Goal: Task Accomplishment & Management: Manage account settings

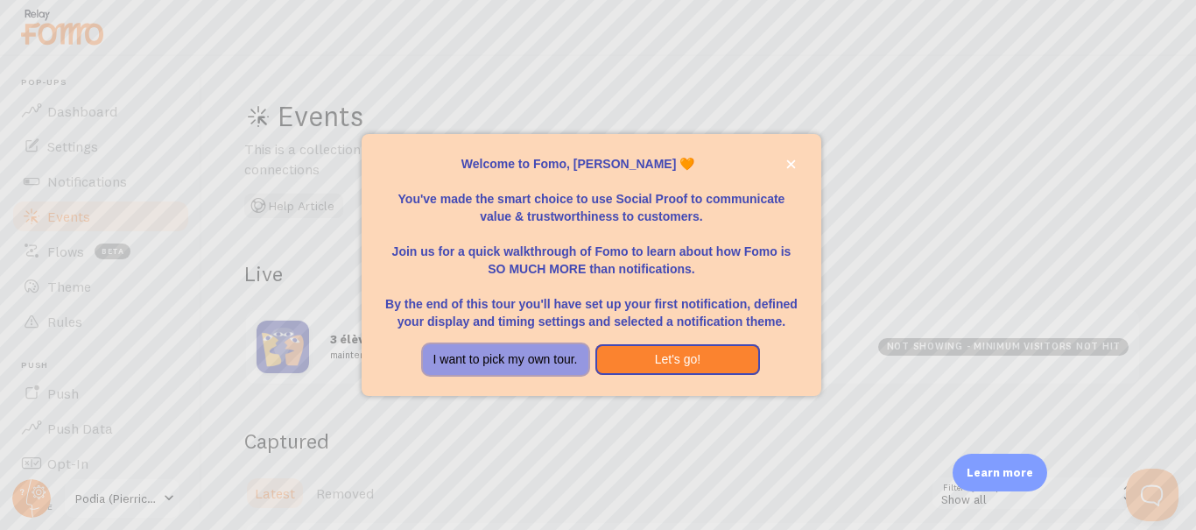
click at [576, 362] on button "I want to pick my own tour." at bounding box center [505, 360] width 165 height 32
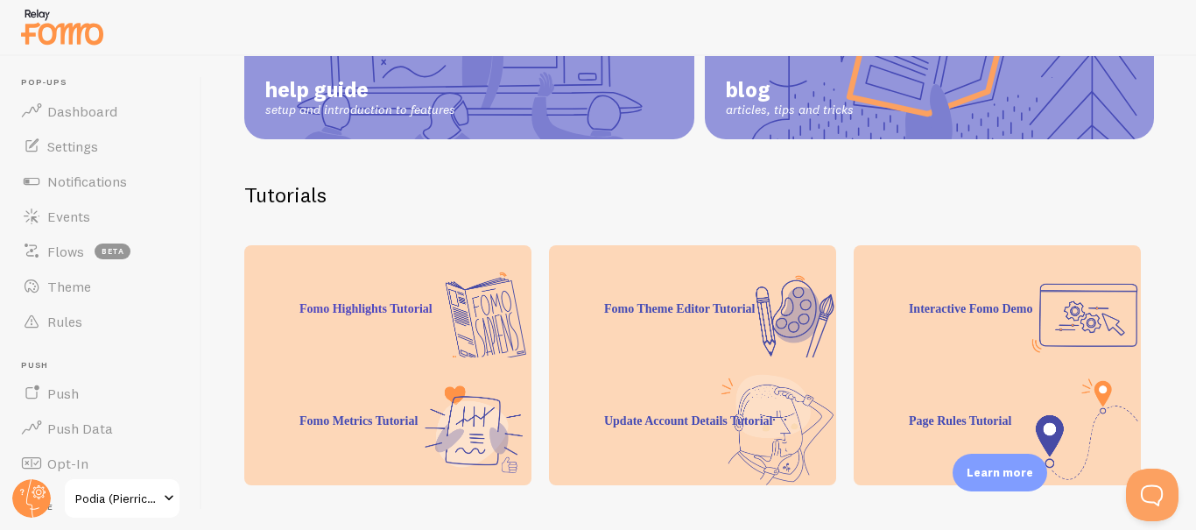
scroll to position [296, 0]
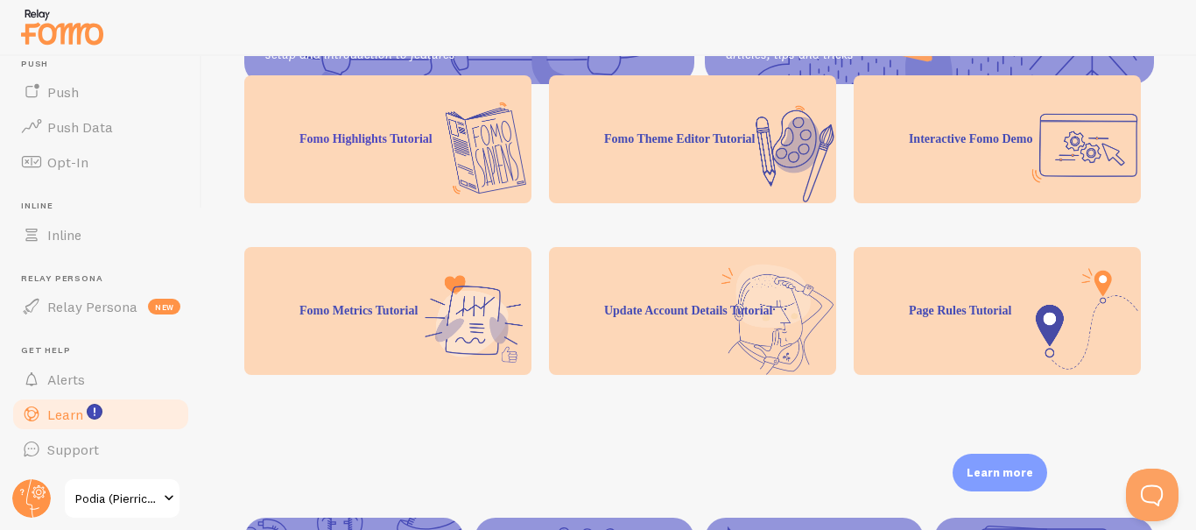
scroll to position [476, 0]
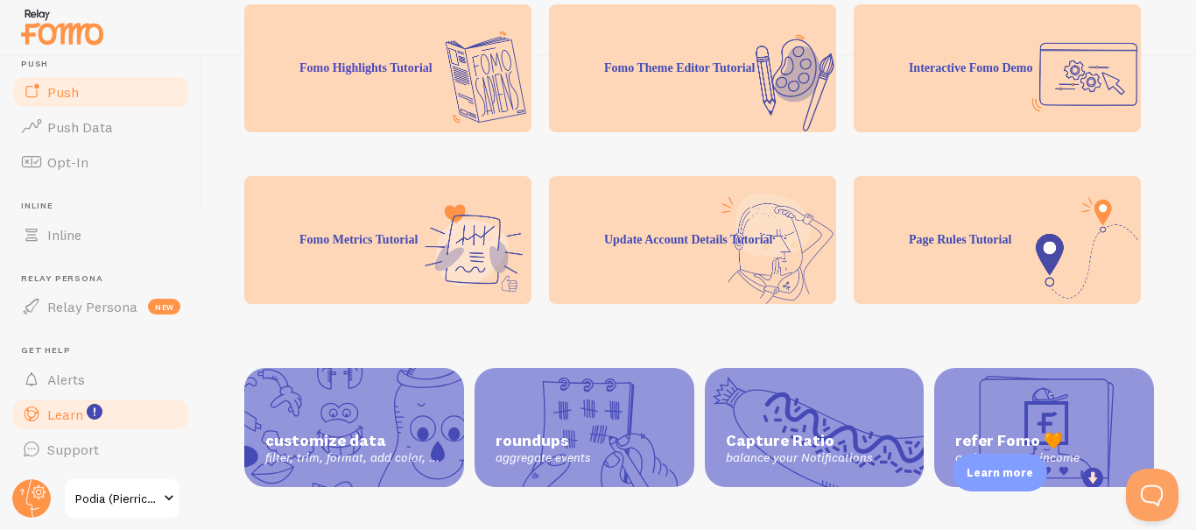
click at [98, 94] on link "Push" at bounding box center [101, 91] width 180 height 35
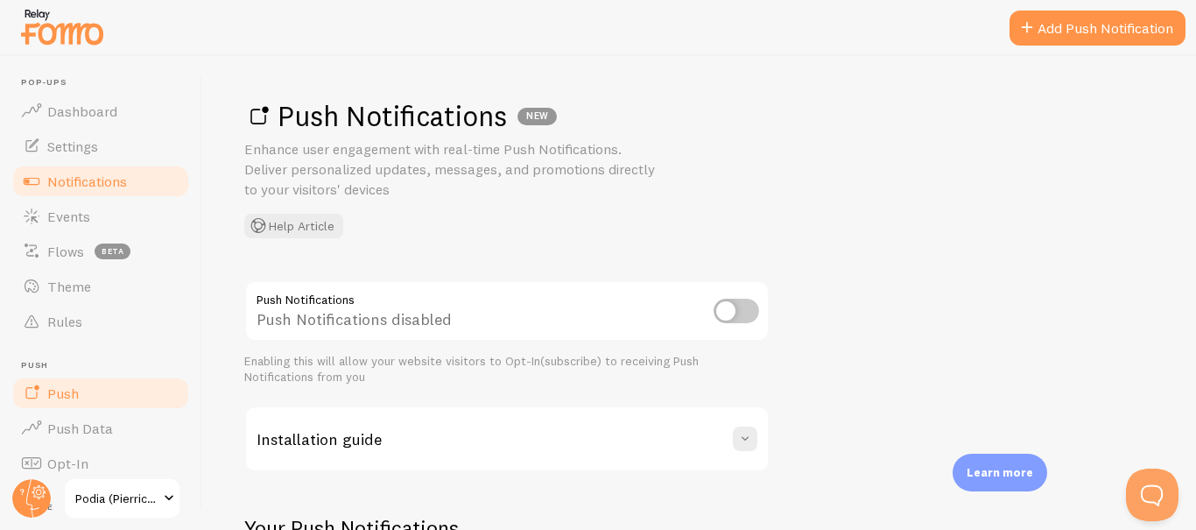
click at [102, 171] on link "Notifications" at bounding box center [101, 181] width 180 height 35
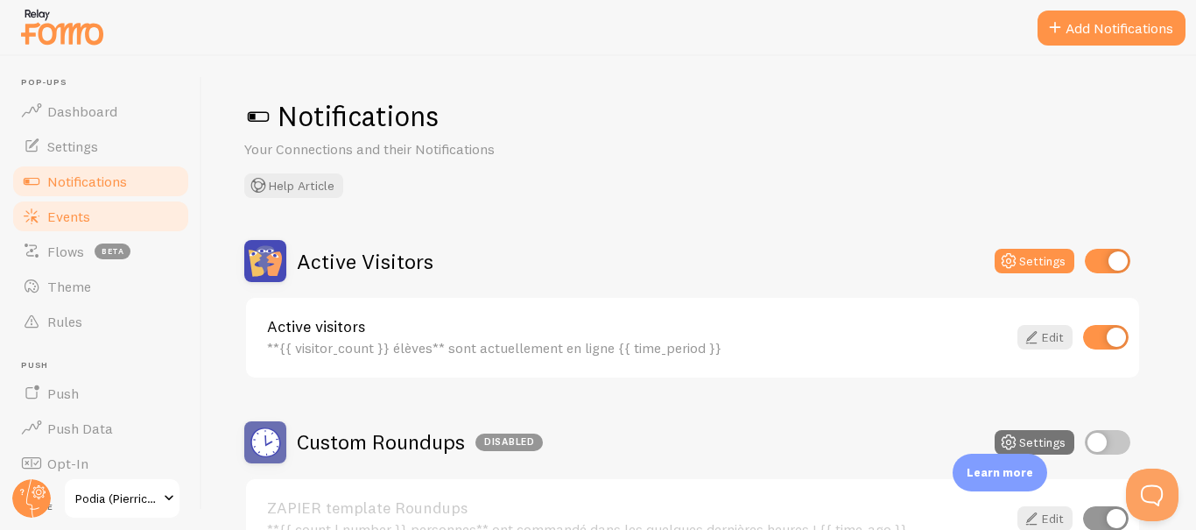
click at [86, 207] on span "Events" at bounding box center [68, 216] width 43 height 18
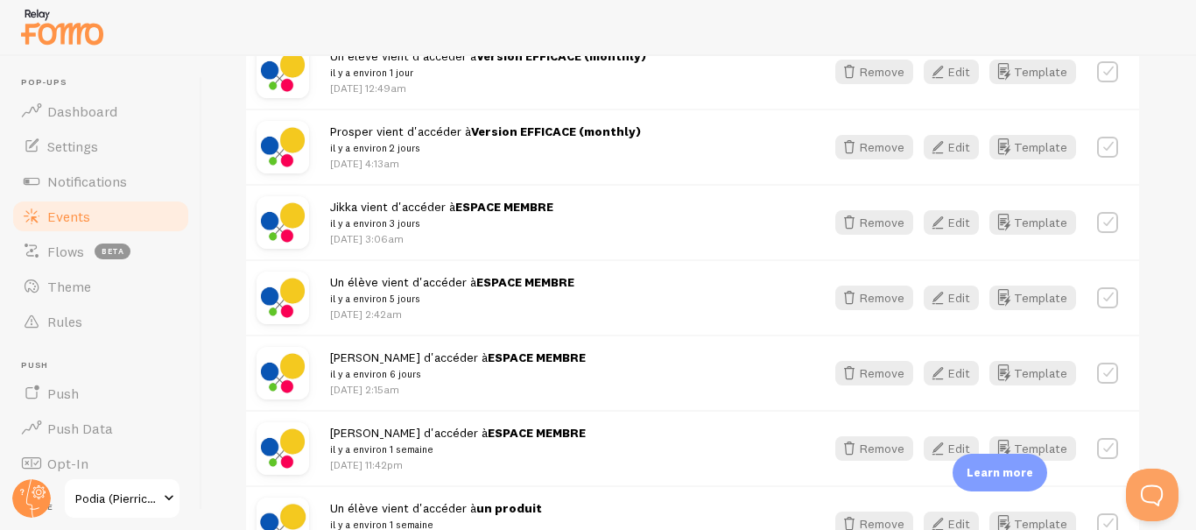
scroll to position [562, 0]
drag, startPoint x: 457, startPoint y: 206, endPoint x: 604, endPoint y: 207, distance: 147.1
click at [604, 207] on div "Jikka vient d'accéder à ESPACE MEMBRE il y a environ 3 jours Aug 22nd @ 3:06am" at bounding box center [567, 223] width 474 height 48
copy strong "ESPACE MEMBRE"
click at [952, 146] on button "Edit" at bounding box center [951, 148] width 55 height 25
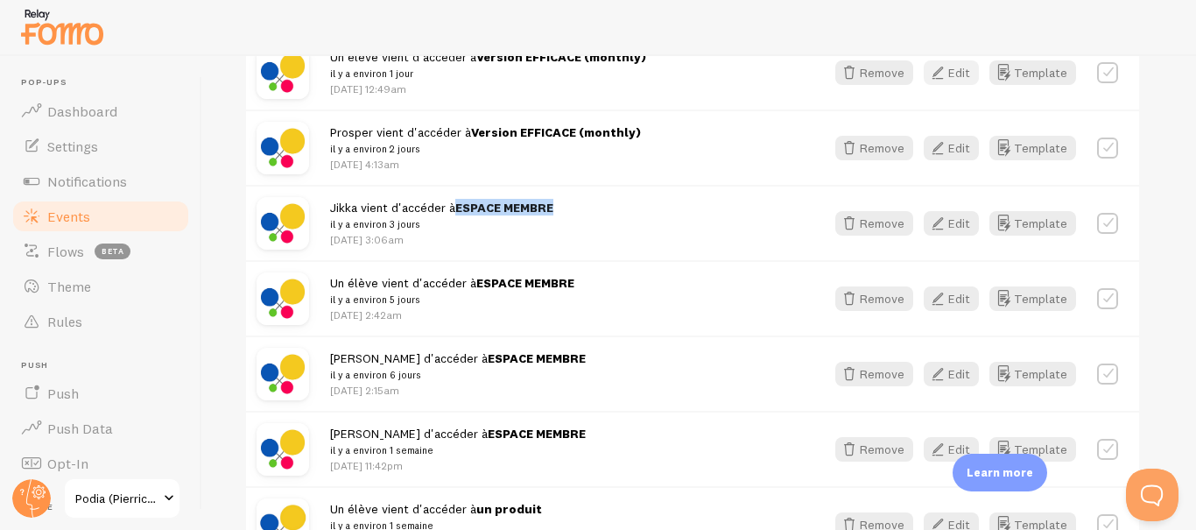
click at [957, 78] on button "Edit" at bounding box center [951, 72] width 55 height 25
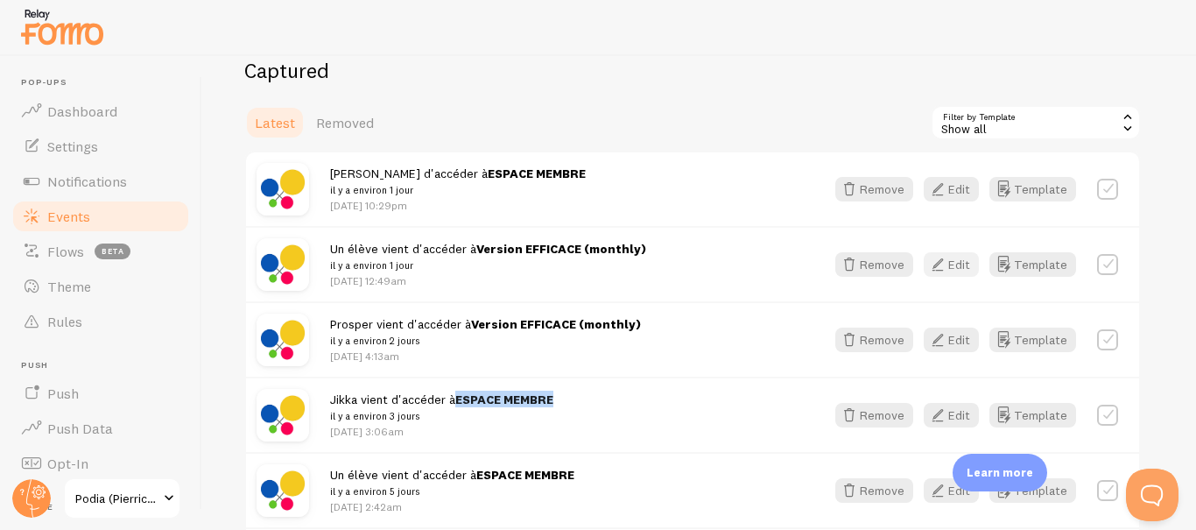
scroll to position [341, 0]
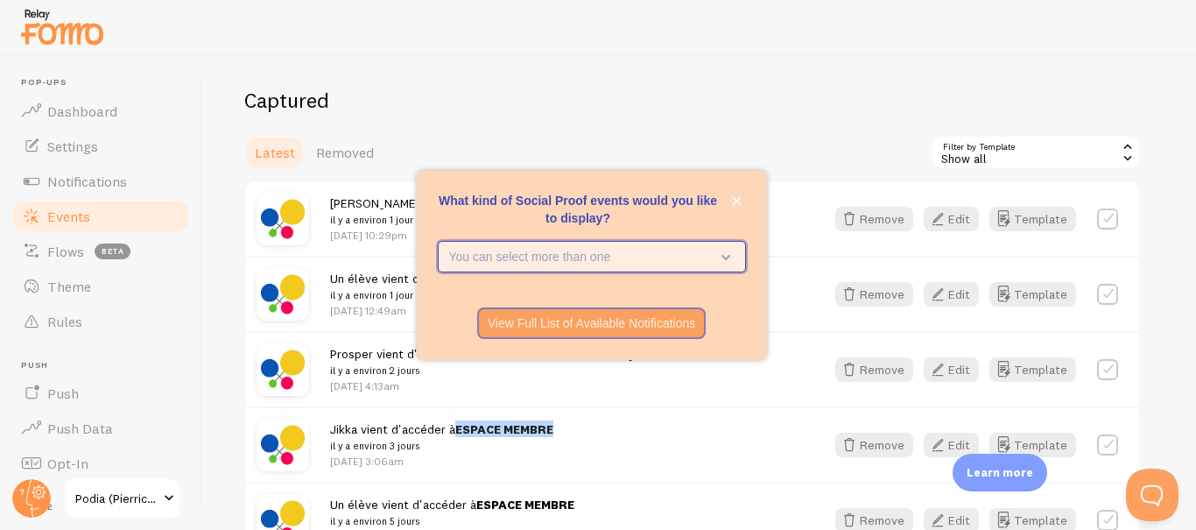
click at [552, 265] on button "You can select more than one" at bounding box center [592, 257] width 308 height 32
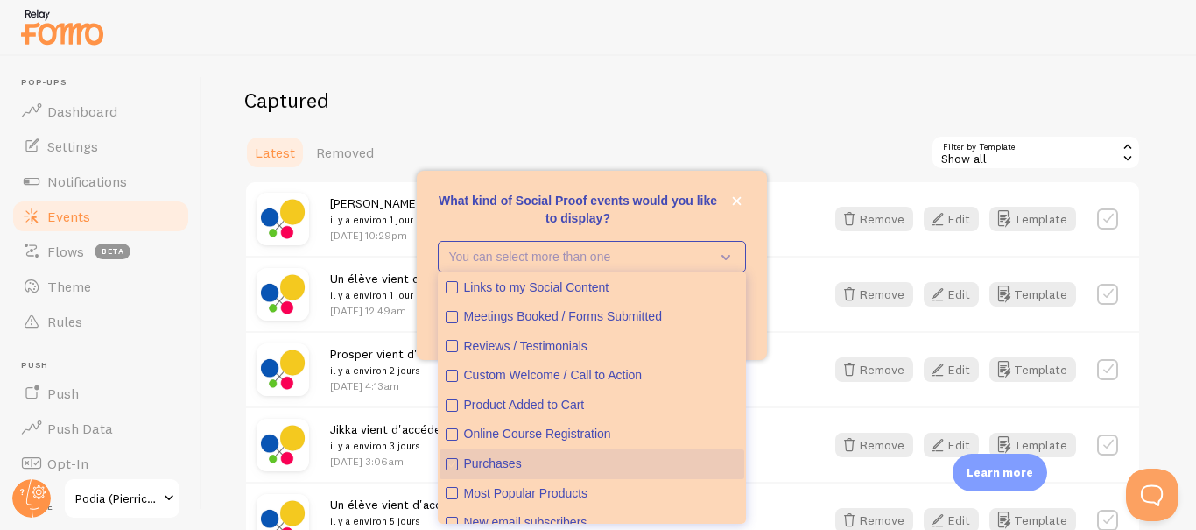
click at [452, 467] on icon "Purchases" at bounding box center [451, 464] width 11 height 11
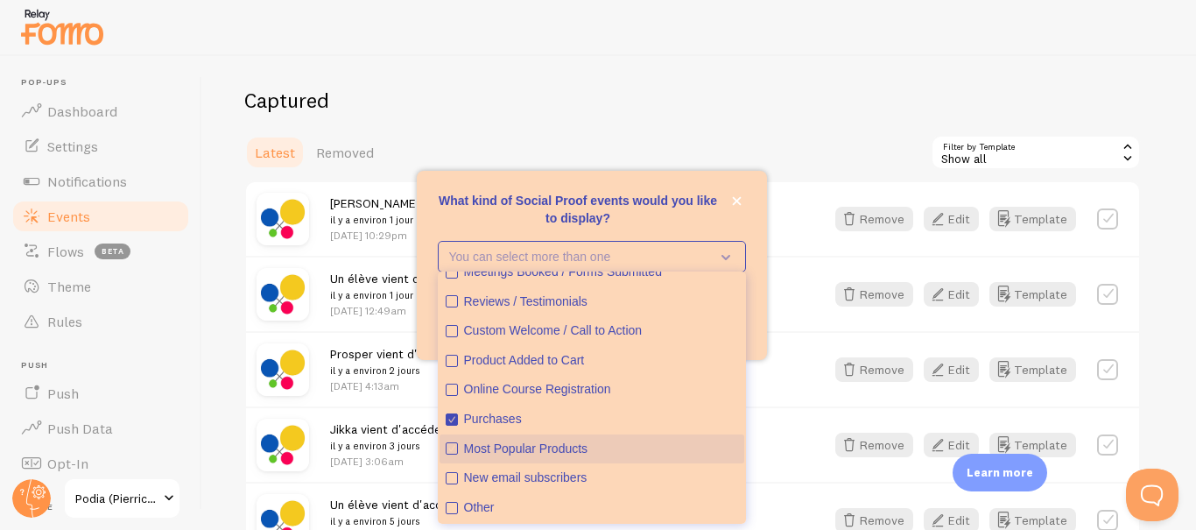
click at [446, 452] on icon "Most Popular Products" at bounding box center [452, 448] width 12 height 12
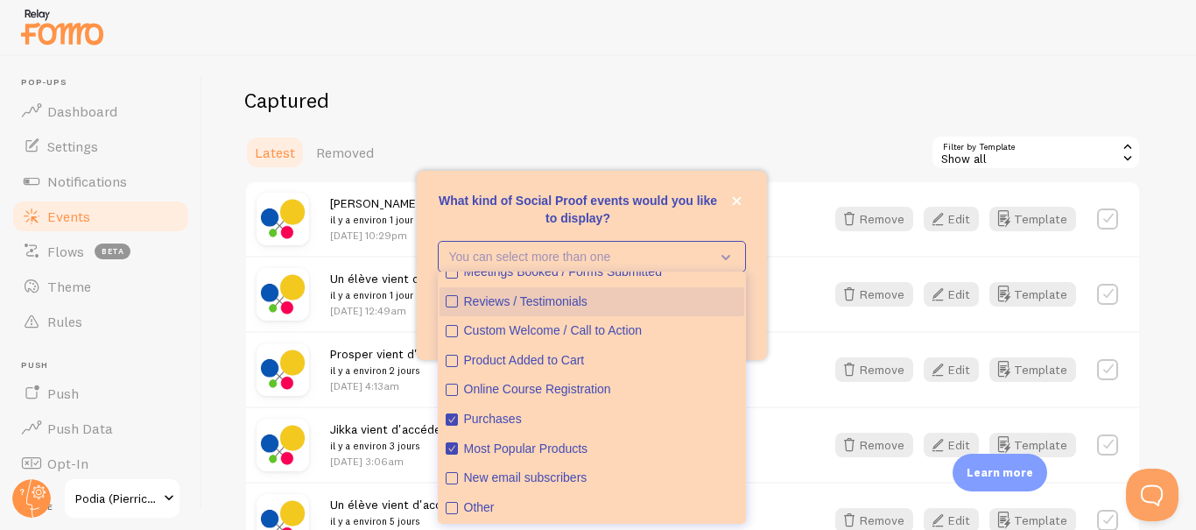
click at [452, 300] on icon "Reviews / Testimonials" at bounding box center [451, 301] width 11 height 11
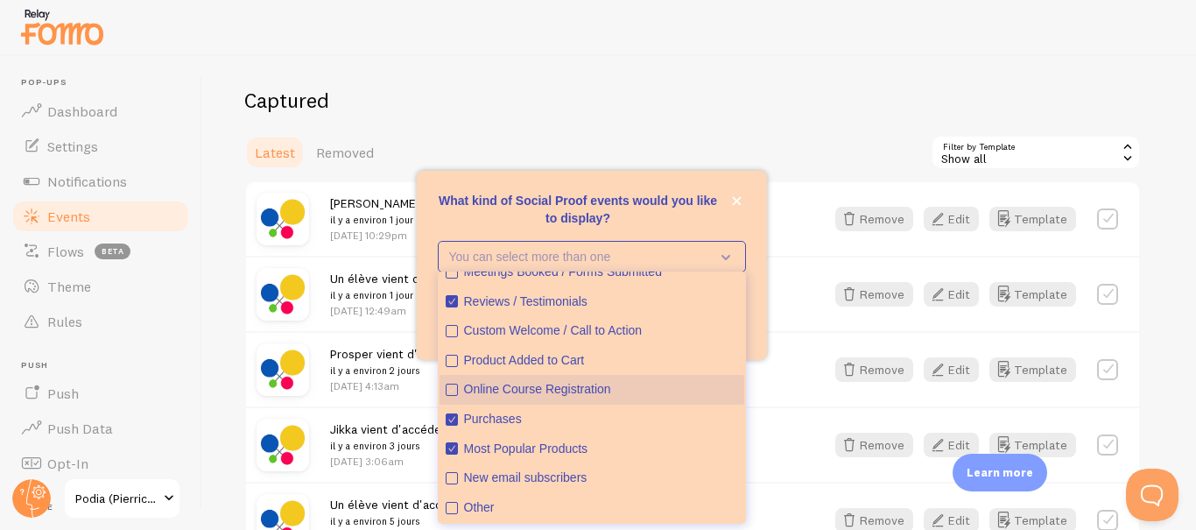
click at [448, 390] on icon "Online Course Registration" at bounding box center [451, 389] width 11 height 11
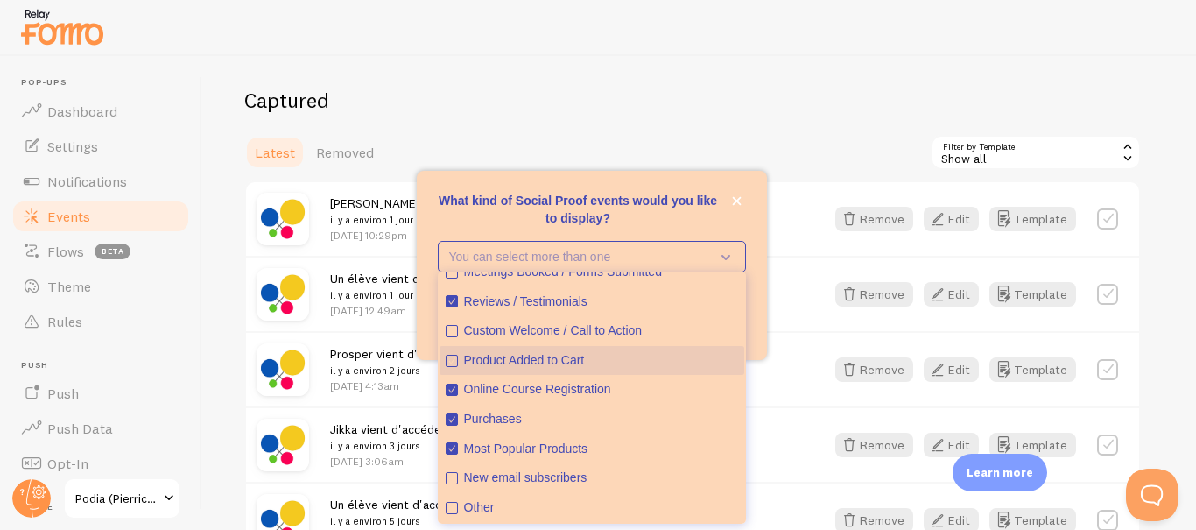
click at [450, 357] on icon "Product Added to Cart" at bounding box center [451, 360] width 11 height 11
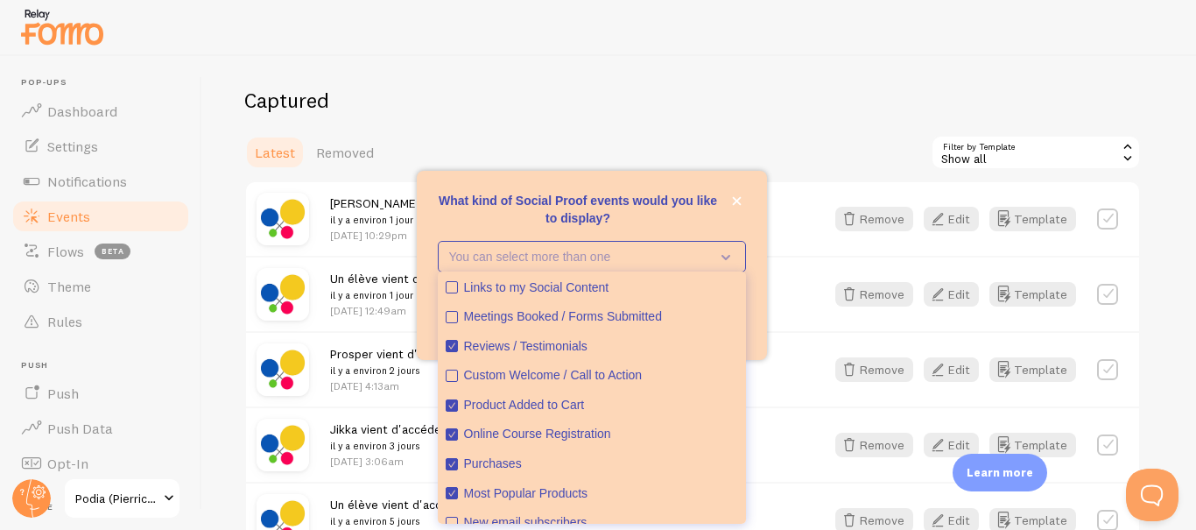
click at [755, 308] on div "View Full List of Available Notifications" at bounding box center [592, 323] width 350 height 32
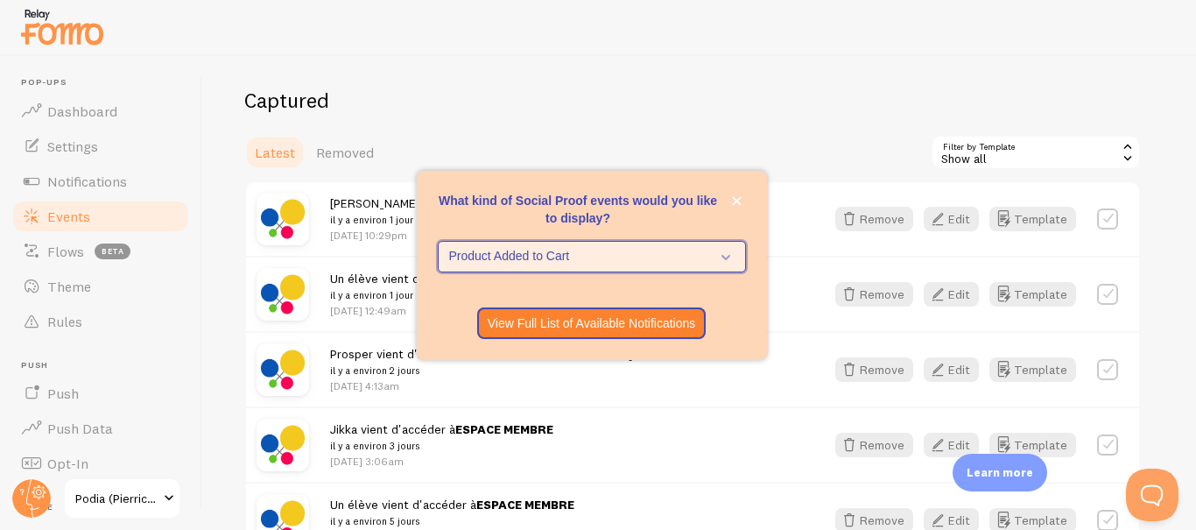
click at [656, 250] on span "Product Added to Cart" at bounding box center [579, 257] width 261 height 18
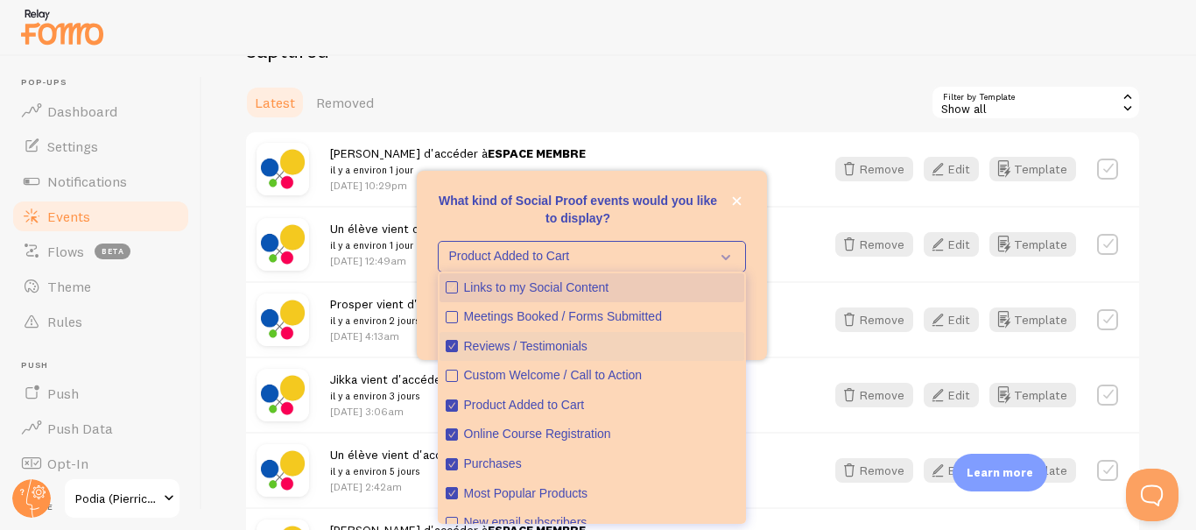
scroll to position [45, 0]
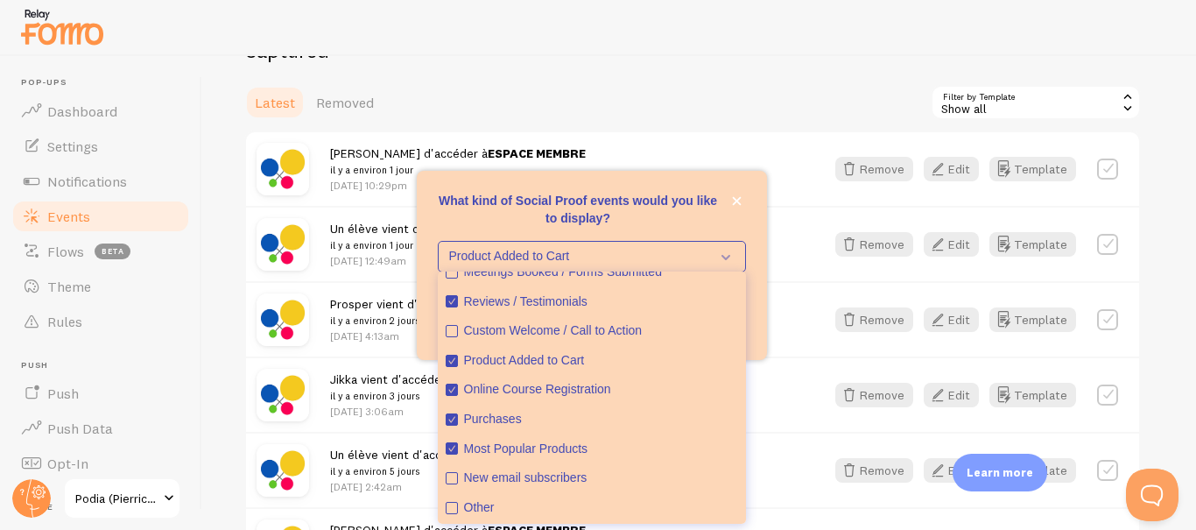
click at [752, 290] on div "What kind of Social Proof events would you like to display?" at bounding box center [592, 286] width 350 height 14
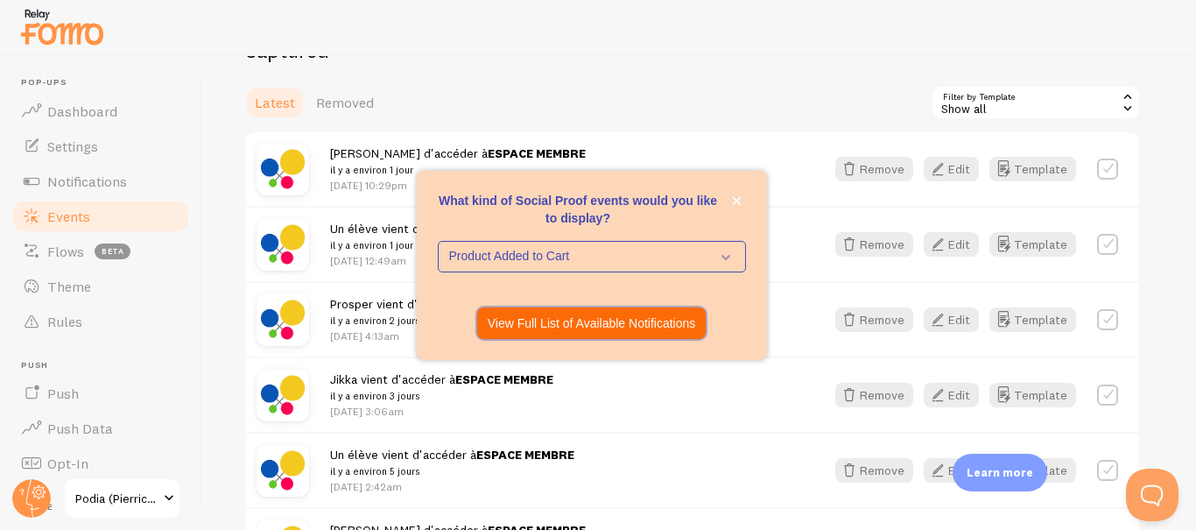
click at [650, 322] on p "View Full List of Available Notifications" at bounding box center [592, 323] width 208 height 18
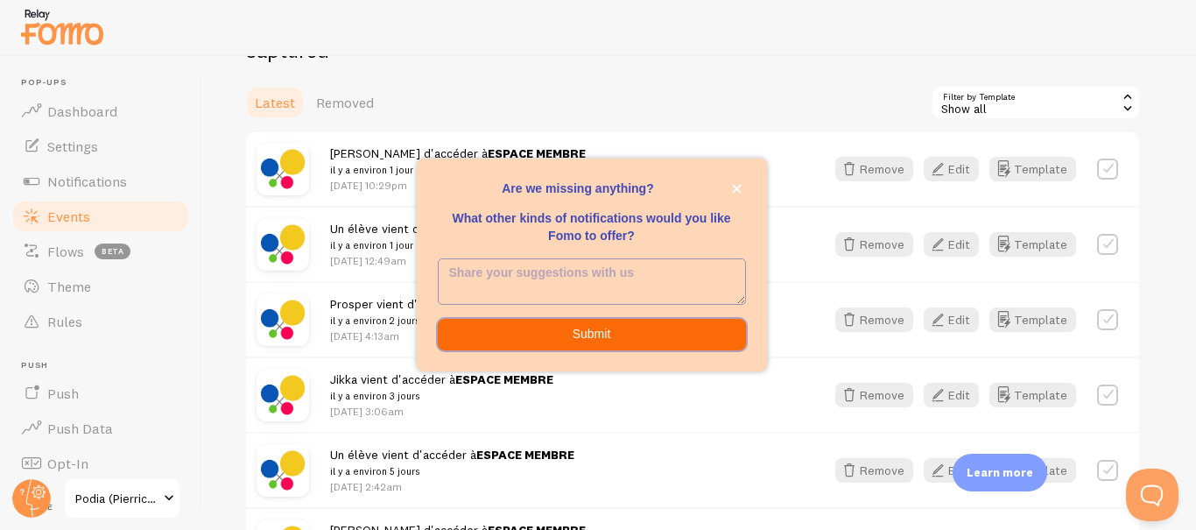
click at [646, 325] on button "Submit" at bounding box center [592, 335] width 308 height 32
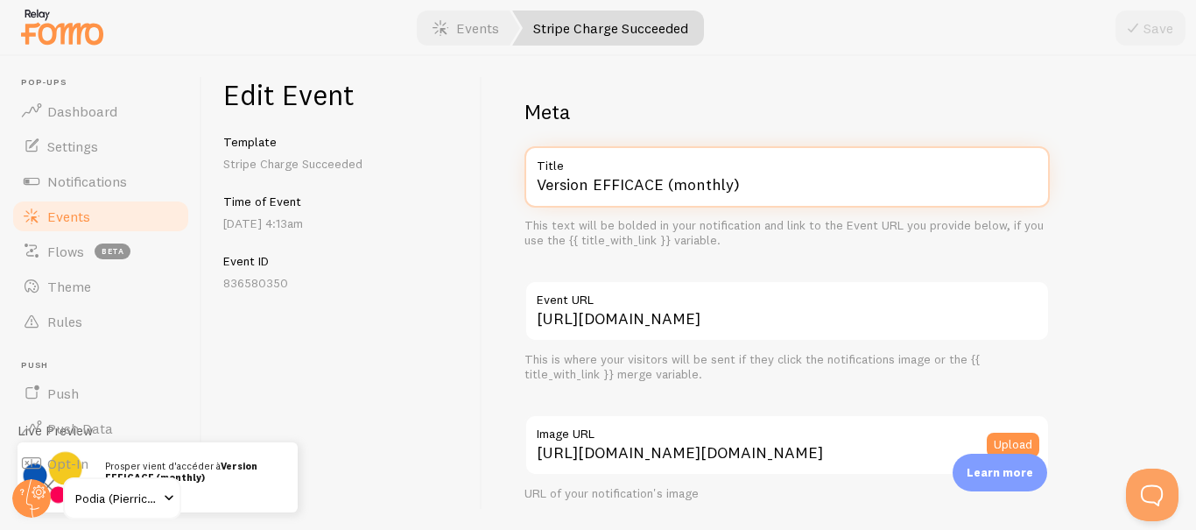
click at [658, 176] on input "Version EFFICACE (monthly)" at bounding box center [786, 176] width 525 height 61
paste input "ESPACE MEMBRE"
type input "ESPACE MEMBRE"
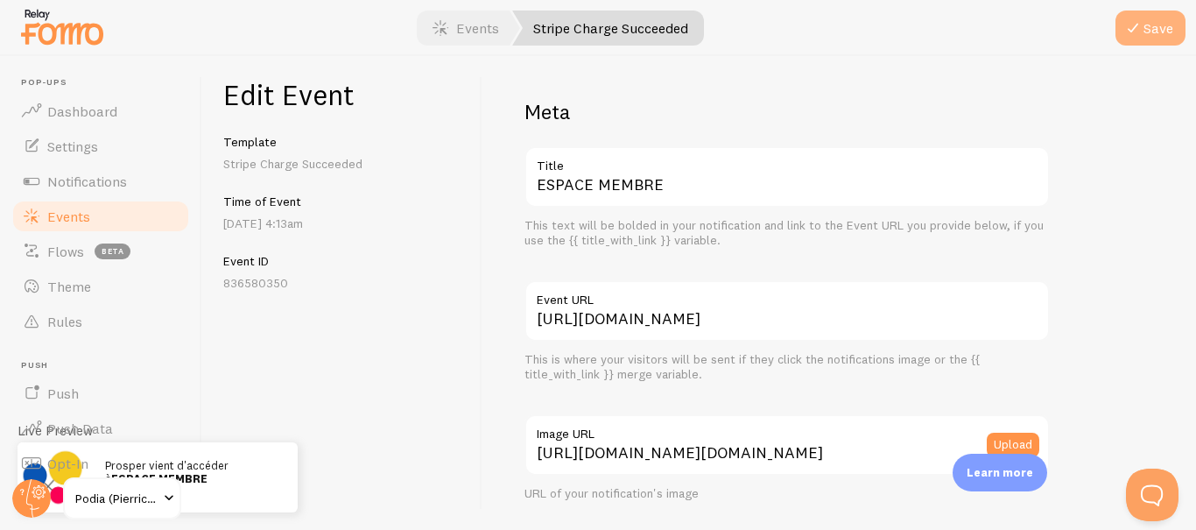
click at [1149, 24] on button "Save" at bounding box center [1150, 28] width 70 height 35
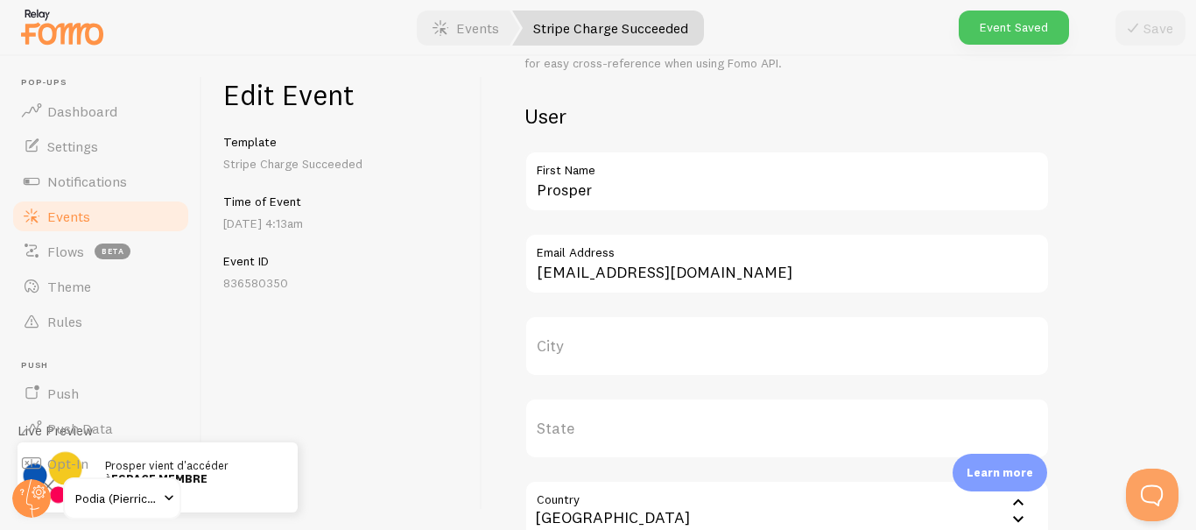
scroll to position [565, 0]
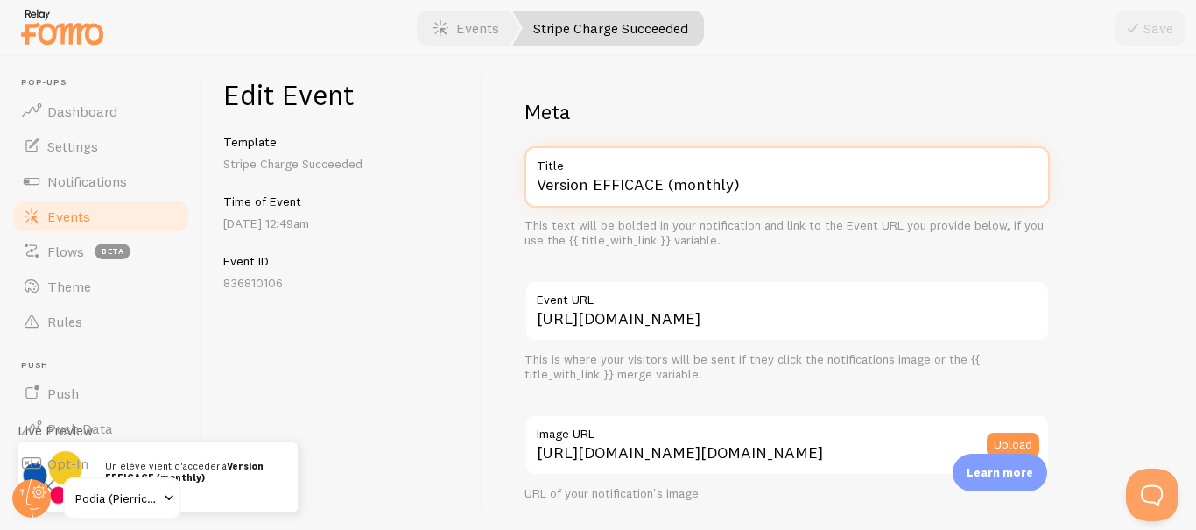
click at [717, 178] on input "Version EFFICACE (monthly)" at bounding box center [786, 176] width 525 height 61
paste input "ESPACE MEMBRE"
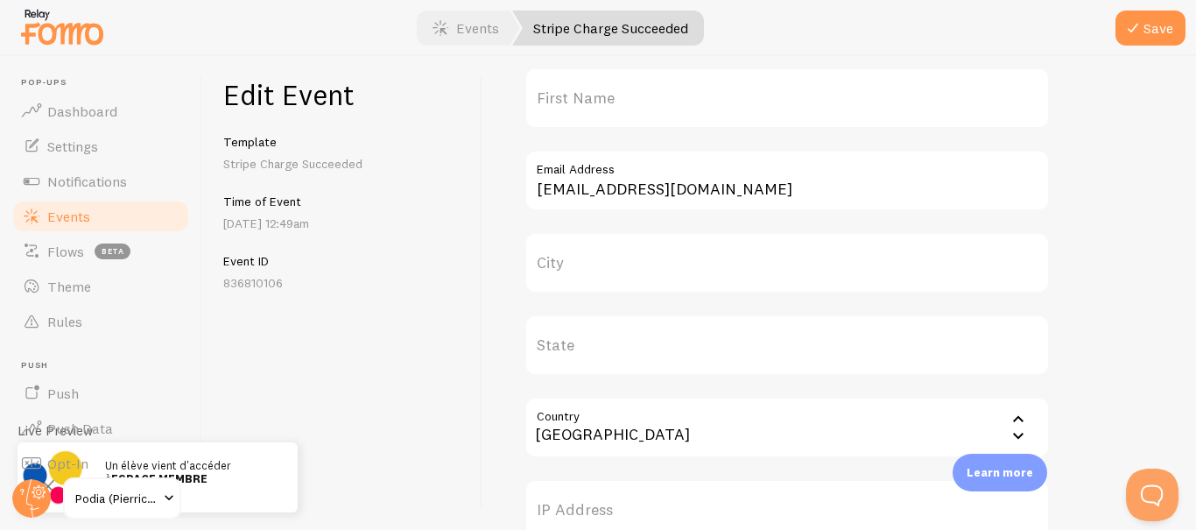
scroll to position [648, 0]
type input "ESPACE MEMBRE"
click at [658, 106] on label "First Name" at bounding box center [786, 97] width 525 height 61
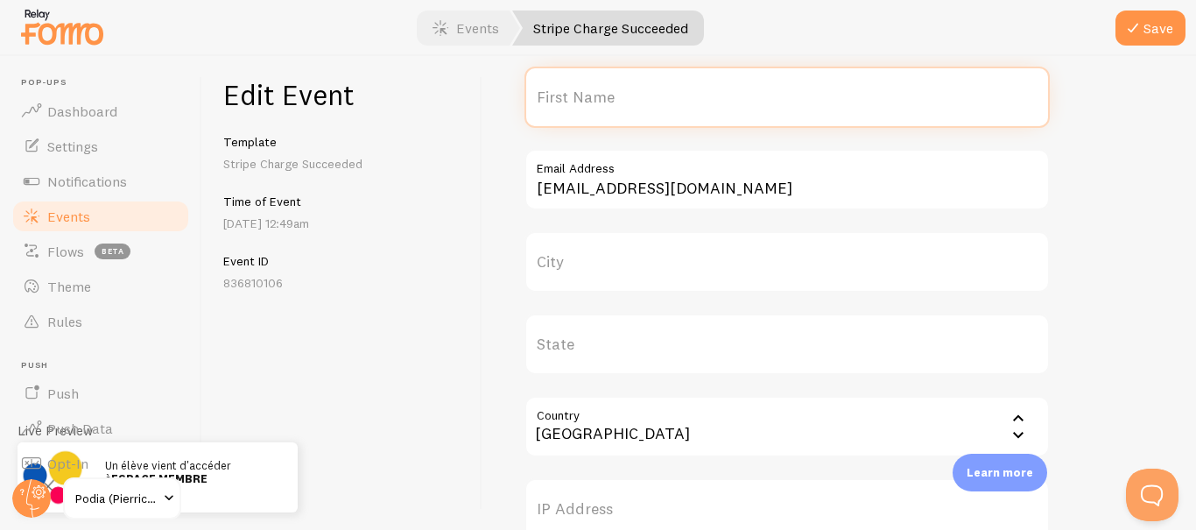
click at [658, 106] on input "First Name" at bounding box center [786, 97] width 525 height 61
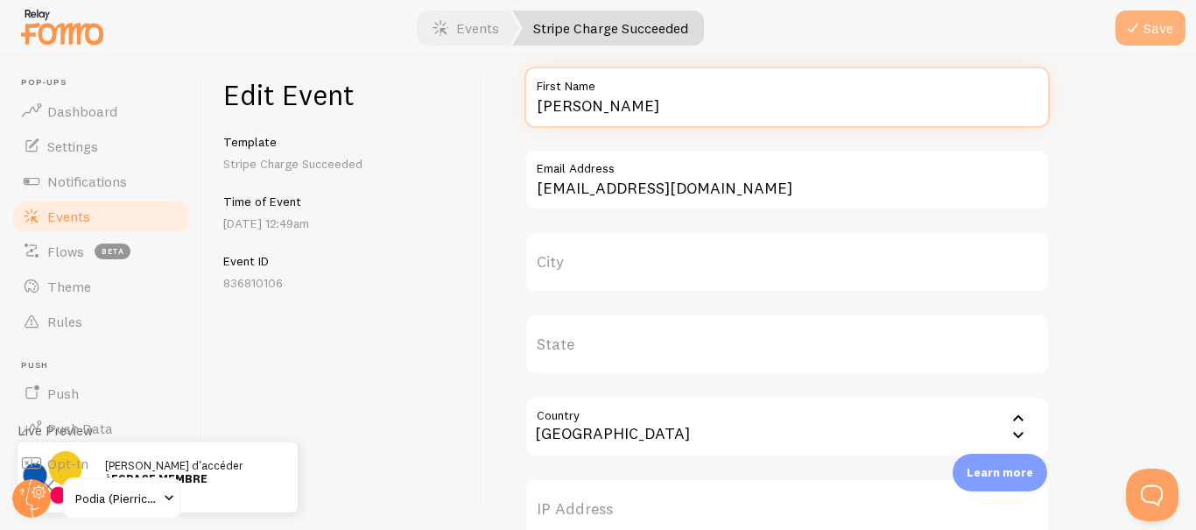
type input "[PERSON_NAME]"
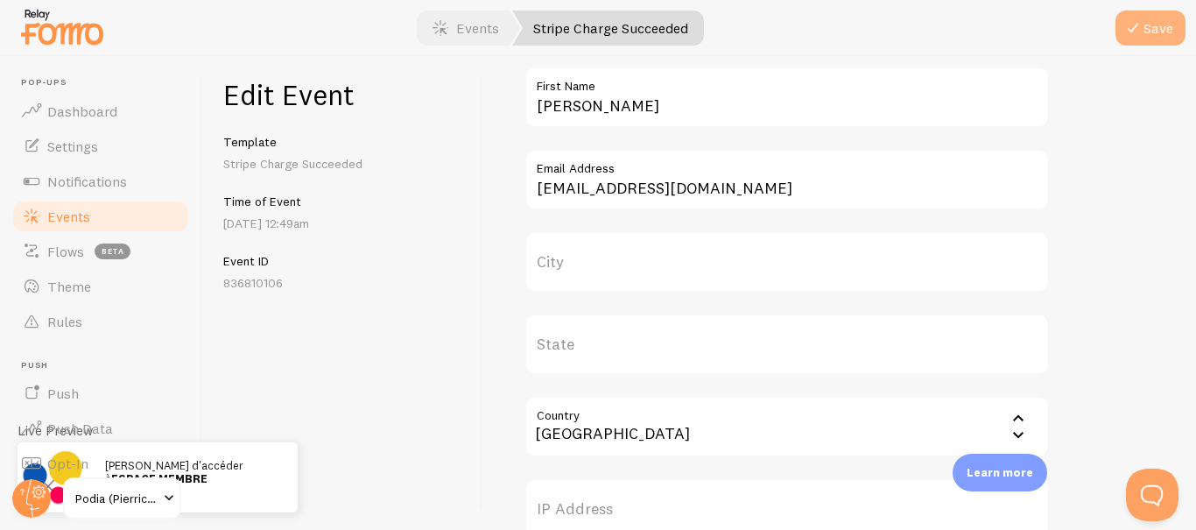
click at [1153, 29] on button "Save" at bounding box center [1150, 28] width 70 height 35
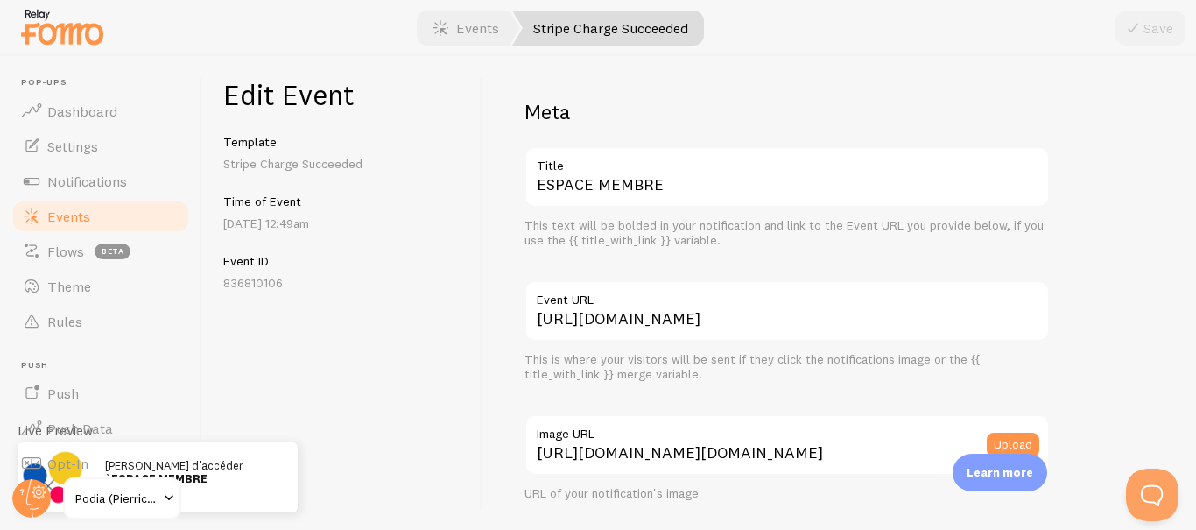
click at [147, 207] on link "Events" at bounding box center [101, 216] width 180 height 35
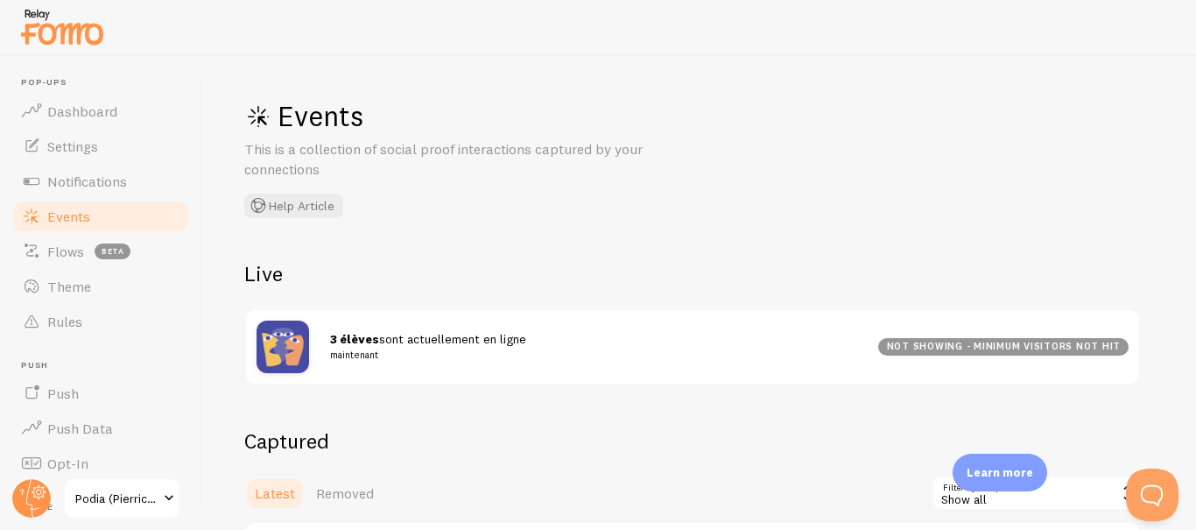
click at [508, 189] on div "Events This is a collection of social proof interactions captured by your conne…" at bounding box center [506, 158] width 525 height 120
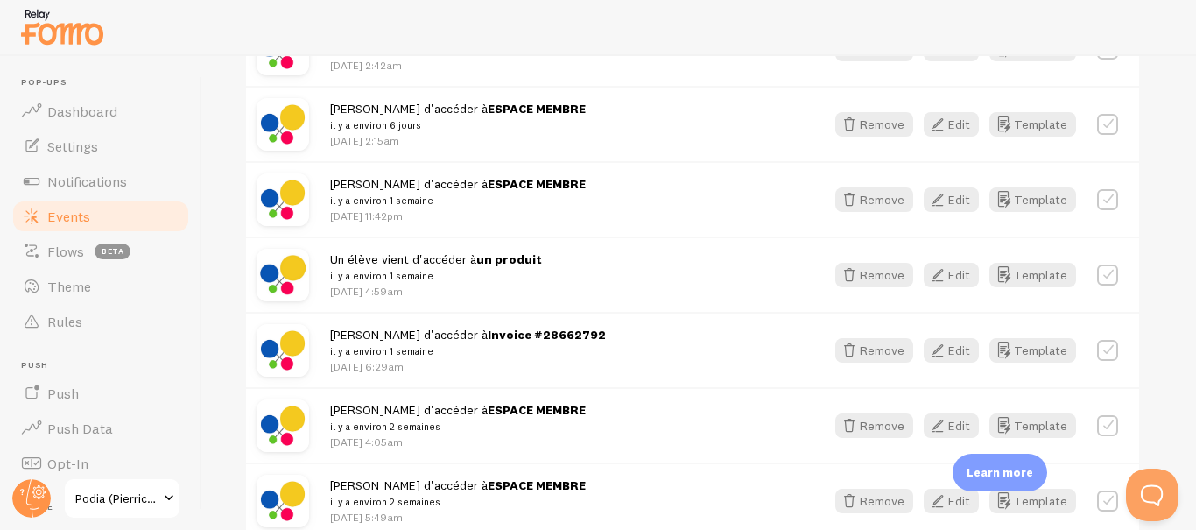
scroll to position [851, 0]
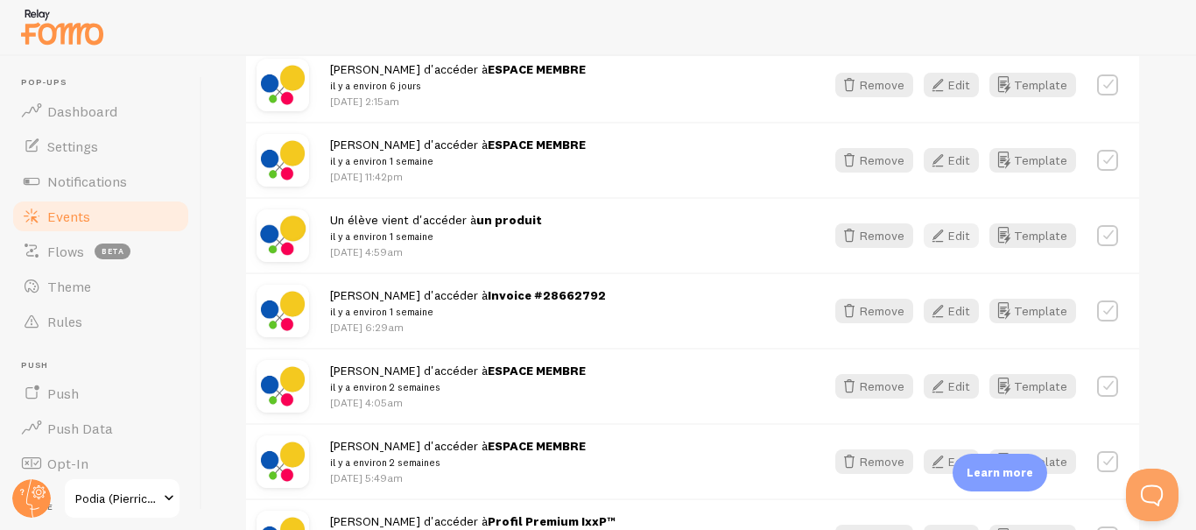
click at [948, 231] on icon "button" at bounding box center [937, 235] width 21 height 21
click at [945, 314] on icon "button" at bounding box center [937, 310] width 21 height 21
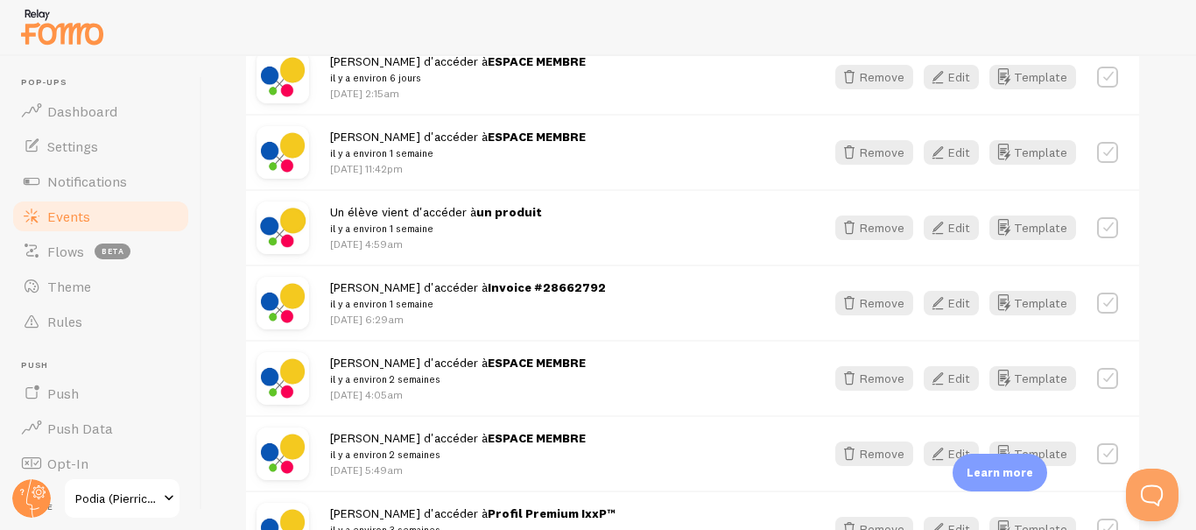
scroll to position [859, 0]
click at [875, 228] on button "Remove" at bounding box center [874, 227] width 78 height 25
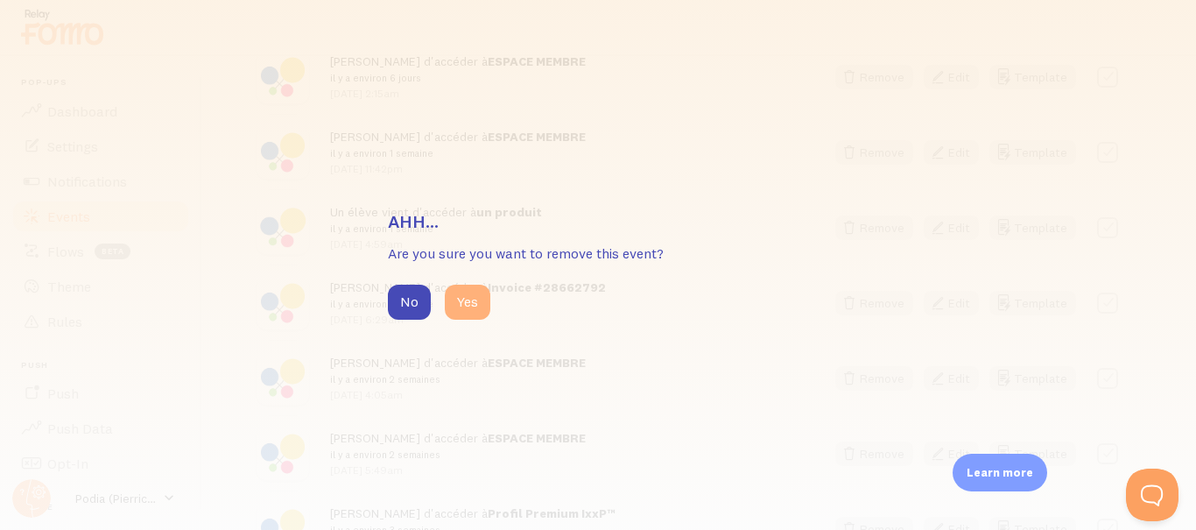
click at [463, 291] on button "Yes" at bounding box center [468, 302] width 46 height 35
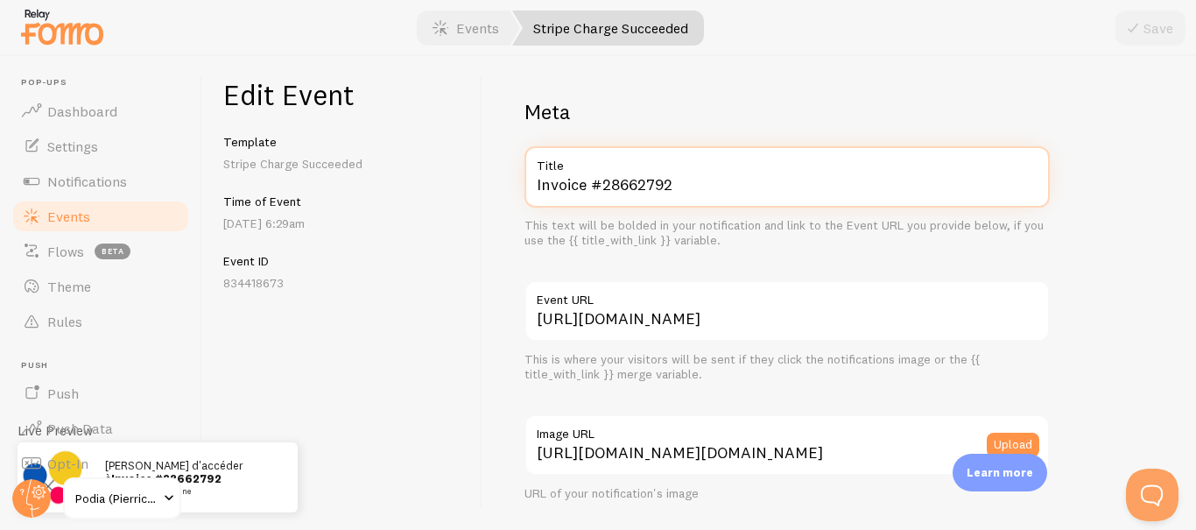
drag, startPoint x: 709, startPoint y: 181, endPoint x: 287, endPoint y: 207, distance: 422.8
click at [287, 207] on div "Edit Event Template Stripe Charge Succeeded Time of Event [DATE] 6:29am Event I…" at bounding box center [699, 293] width 994 height 474
paste input "ESPACE MEMBRE"
type input "ESPACE MEMBRE"
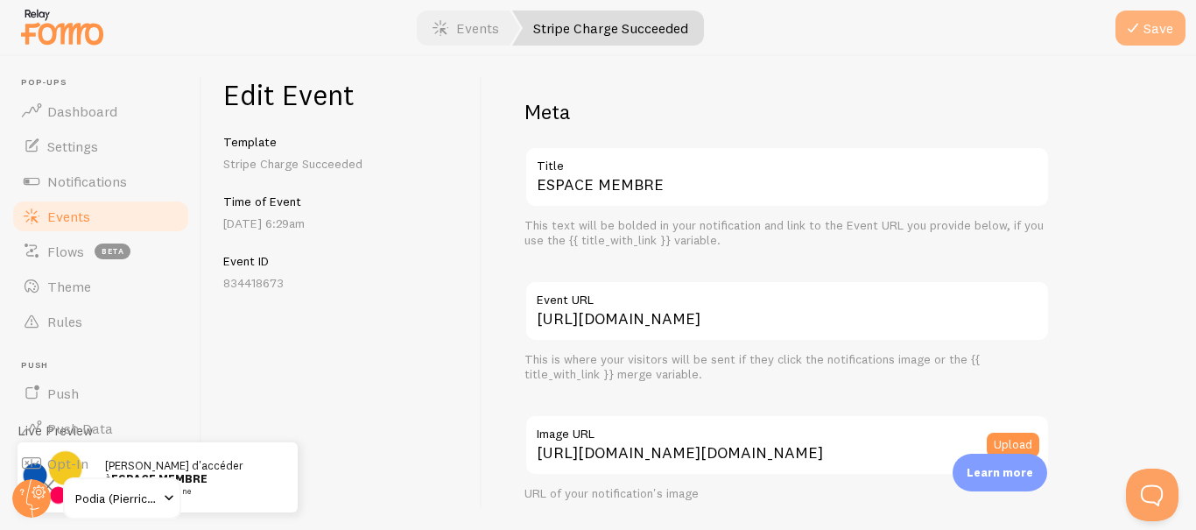
click at [1128, 25] on icon "submit" at bounding box center [1132, 28] width 21 height 21
